Goal: Transaction & Acquisition: Purchase product/service

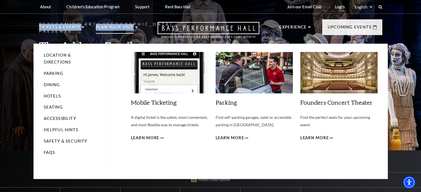
drag, startPoint x: 38, startPoint y: 43, endPoint x: 107, endPoint y: 36, distance: 69.2
click at [134, 43] on nav "Tickets & Events Now On Sale Broadway At The Bass presented by PNC Bank [PERSON…" at bounding box center [210, 29] width 354 height 30
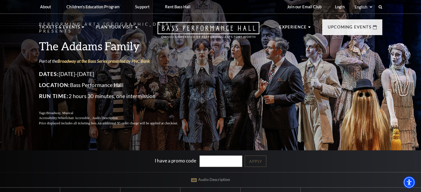
click at [22, 61] on div "Performing Arts Fort Worth Presents The Addams Family Part of the Broadway at t…" at bounding box center [210, 122] width 421 height 250
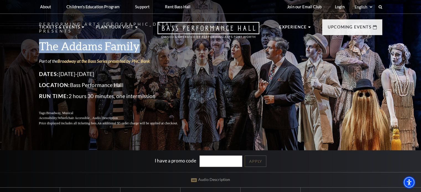
drag, startPoint x: 37, startPoint y: 46, endPoint x: 138, endPoint y: 46, distance: 101.0
click at [138, 46] on div "Performing Arts Fort Worth Presents The Addams Family Part of the Broadway at t…" at bounding box center [210, 73] width 354 height 116
copy h3 "The Addams Family"
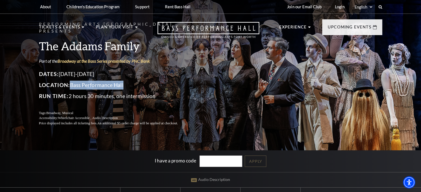
drag, startPoint x: 71, startPoint y: 81, endPoint x: 126, endPoint y: 80, distance: 54.2
click at [126, 81] on p "Location: Bass Performance Hall" at bounding box center [115, 85] width 152 height 9
copy p "Bass Performance Hall"
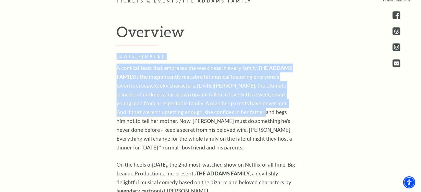
scroll to position [369, 0]
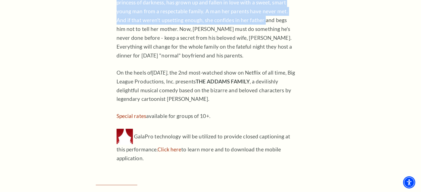
drag, startPoint x: 116, startPoint y: 56, endPoint x: 250, endPoint y: 104, distance: 142.8
click at [250, 104] on div "Overview OCTOBER 24-26, 2025 A comical feast that embraces the wackiness in eve…" at bounding box center [210, 47] width 199 height 232
copy div "OCTOBER 24-26, 2025 A comical feast that embraces the wackiness in every family…"
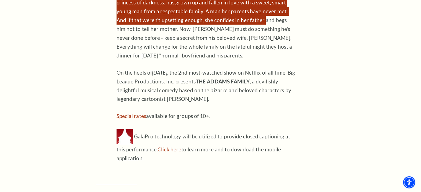
scroll to position [276, 0]
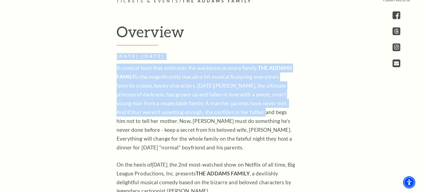
click at [213, 104] on p "A comical feast that embraces the wackiness in every family, THE ADDAMS FAMILY …" at bounding box center [207, 108] width 180 height 89
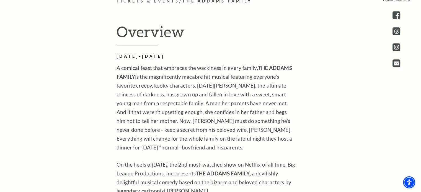
drag, startPoint x: 113, startPoint y: 55, endPoint x: 193, endPoint y: 53, distance: 80.3
click at [193, 53] on div "Overview OCTOBER 24-26, 2025 A comical feast that embraces the wackiness in eve…" at bounding box center [210, 139] width 199 height 232
copy h2 "OCTOBER 24-26, 2025"
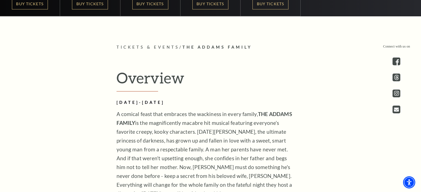
scroll to position [138, 0]
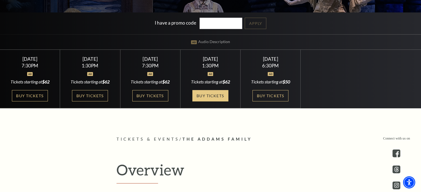
click at [196, 94] on link "Buy Tickets" at bounding box center [210, 95] width 36 height 11
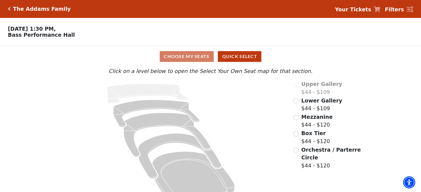
drag, startPoint x: 6, startPoint y: 34, endPoint x: 62, endPoint y: 43, distance: 56.9
click at [62, 43] on div "Choose Your Own Seats Oct 26 2025, 1:30 PM, Bass Performance Hall" at bounding box center [158, 32] width 316 height 28
copy p "Bass Performance Hall"
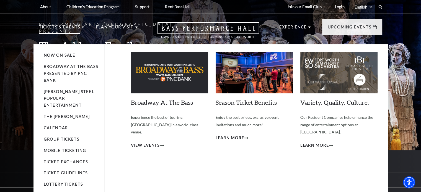
click at [75, 77] on li "Broadway At The Bass presented by PNC Bank" at bounding box center [71, 73] width 55 height 21
click at [75, 74] on link "Broadway At The Bass presented by PNC Bank" at bounding box center [71, 73] width 55 height 19
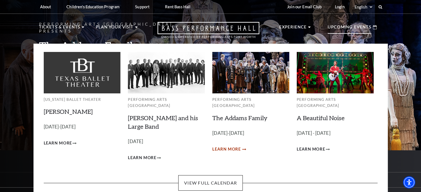
click at [233, 146] on span "Learn More" at bounding box center [226, 149] width 29 height 7
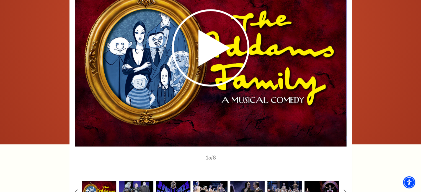
scroll to position [692, 0]
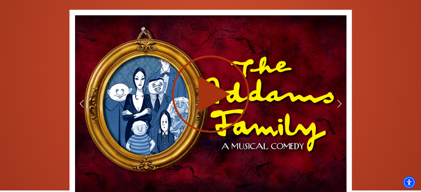
click at [335, 102] on div at bounding box center [210, 93] width 271 height 157
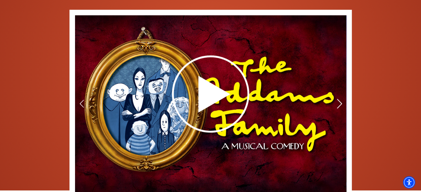
click at [336, 102] on icon at bounding box center [339, 104] width 6 height 10
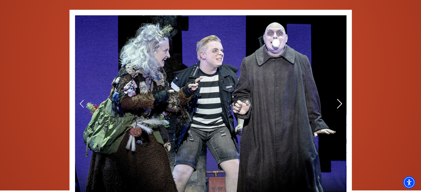
click at [338, 103] on icon at bounding box center [339, 104] width 6 height 10
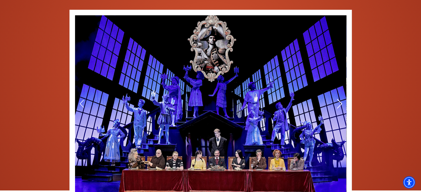
click at [338, 103] on icon at bounding box center [339, 104] width 6 height 10
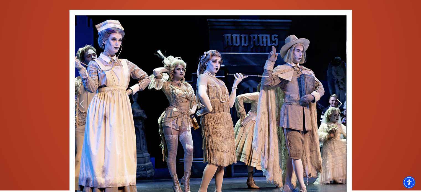
click at [338, 103] on icon at bounding box center [339, 104] width 6 height 10
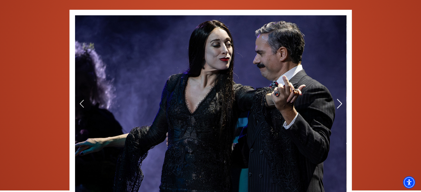
click at [338, 103] on icon at bounding box center [339, 104] width 6 height 10
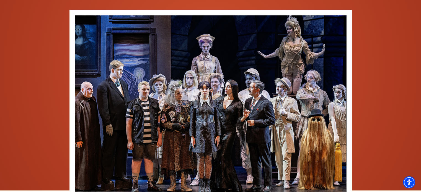
click at [338, 103] on icon at bounding box center [339, 104] width 6 height 10
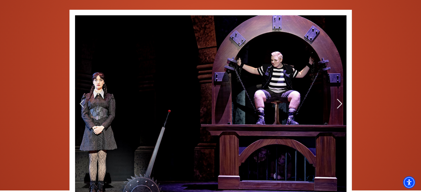
click at [338, 103] on icon at bounding box center [339, 104] width 6 height 10
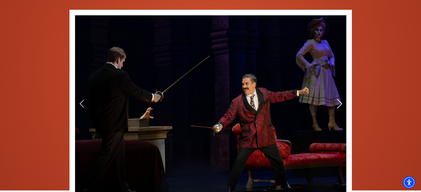
click at [338, 103] on icon at bounding box center [339, 104] width 6 height 10
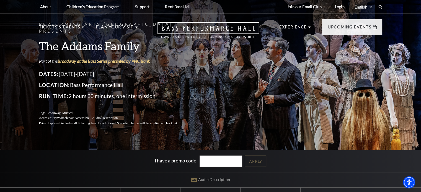
scroll to position [92, 0]
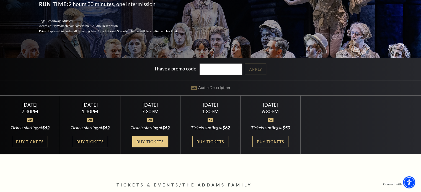
click at [151, 141] on link "Buy Tickets" at bounding box center [150, 141] width 36 height 11
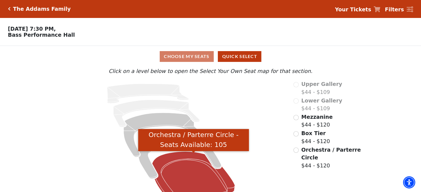
scroll to position [15, 0]
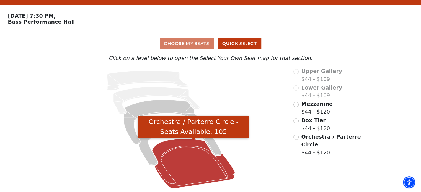
click at [185, 162] on icon "Orchestra / Parterre Circle - Seats Available: 105" at bounding box center [193, 164] width 83 height 50
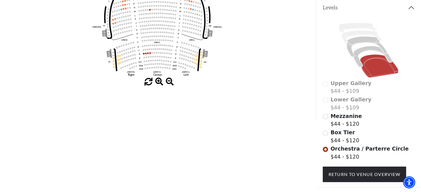
scroll to position [151, 0]
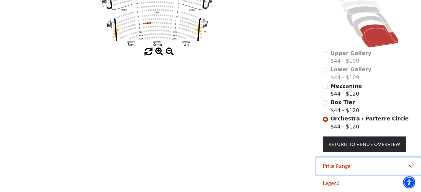
click at [352, 168] on button "Price Range" at bounding box center [368, 166] width 105 height 17
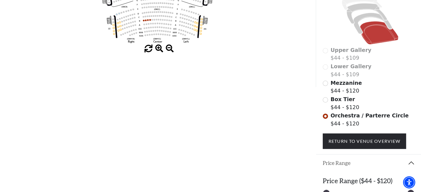
scroll to position [179, 0]
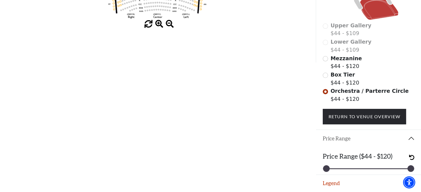
click at [350, 142] on button "Price Range" at bounding box center [368, 138] width 105 height 17
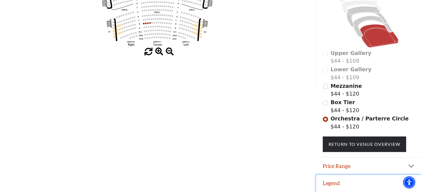
click at [340, 183] on button "Legend" at bounding box center [368, 183] width 105 height 17
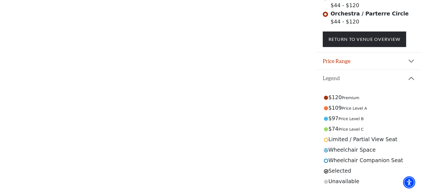
scroll to position [25, 0]
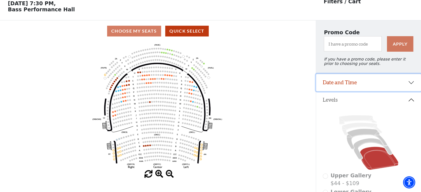
click at [349, 83] on button "Date and Time" at bounding box center [368, 82] width 105 height 17
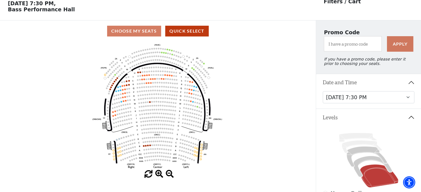
scroll to position [0, 0]
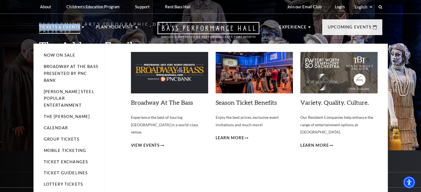
drag, startPoint x: 38, startPoint y: 43, endPoint x: 99, endPoint y: 56, distance: 62.3
click at [99, 44] on nav "Tickets & Events Now On Sale Broadway At The Bass presented by PNC Bank [PERSON…" at bounding box center [210, 29] width 354 height 30
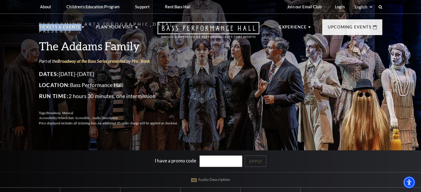
click at [147, 41] on link "Open this option" at bounding box center [209, 33] width 142 height 22
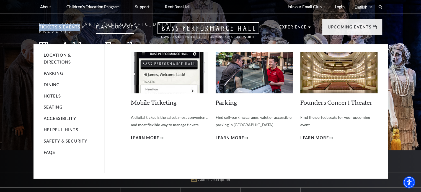
drag, startPoint x: 147, startPoint y: 41, endPoint x: 118, endPoint y: 37, distance: 28.8
click at [139, 41] on link "Open this option" at bounding box center [209, 33] width 142 height 22
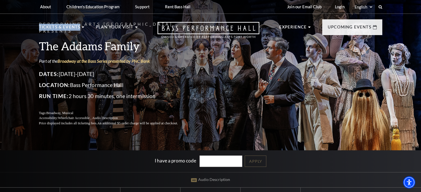
drag, startPoint x: 127, startPoint y: 83, endPoint x: 38, endPoint y: 46, distance: 96.9
click at [38, 46] on div "Performing Arts Fort Worth Presents The Addams Family Part of the Broadway at t…" at bounding box center [210, 73] width 354 height 116
copy li "Tickets & Events Now On Sale"
click at [227, 35] on icon "Open this option" at bounding box center [208, 30] width 102 height 16
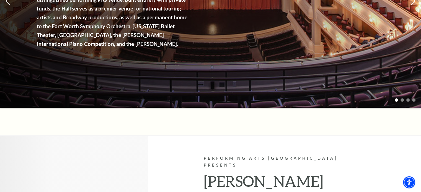
scroll to position [46, 0]
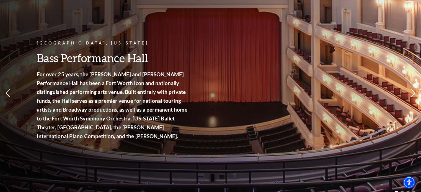
drag, startPoint x: 68, startPoint y: 92, endPoint x: 95, endPoint y: 92, distance: 26.8
click at [95, 92] on strong "For over 25 years, the [PERSON_NAME] and [PERSON_NAME] Performance Hall has bee…" at bounding box center [112, 105] width 151 height 68
drag, startPoint x: 111, startPoint y: 92, endPoint x: 72, endPoint y: 86, distance: 39.4
click at [73, 86] on p "For over 25 years, the [PERSON_NAME] and [PERSON_NAME] Performance Hall has bee…" at bounding box center [113, 105] width 152 height 71
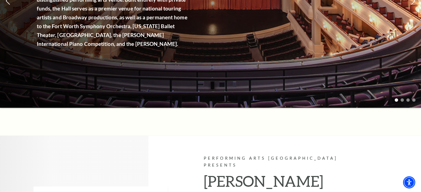
scroll to position [0, 0]
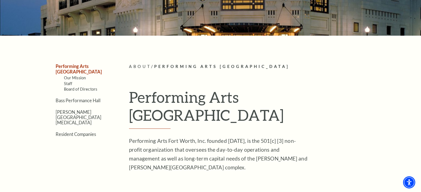
scroll to position [138, 0]
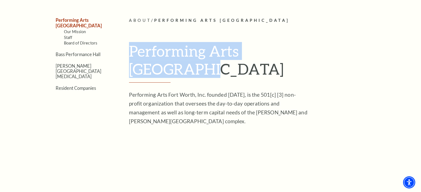
drag, startPoint x: 129, startPoint y: 53, endPoint x: 315, endPoint y: 53, distance: 186.2
click at [315, 53] on h1 "Performing Arts [GEOGRAPHIC_DATA]" at bounding box center [255, 62] width 253 height 41
copy h1 "Performing Arts [GEOGRAPHIC_DATA]"
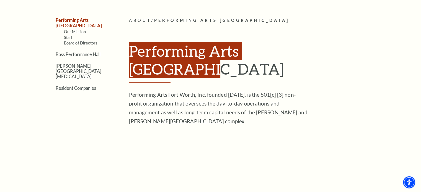
scroll to position [0, 0]
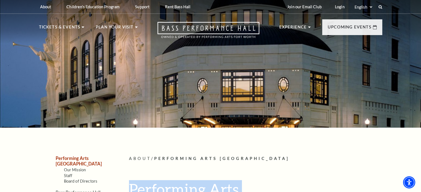
click at [92, 157] on link "Performing Arts [GEOGRAPHIC_DATA]" at bounding box center [79, 161] width 46 height 11
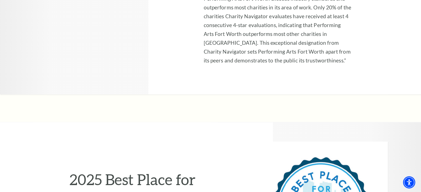
scroll to position [943, 0]
